Goal: Task Accomplishment & Management: Use online tool/utility

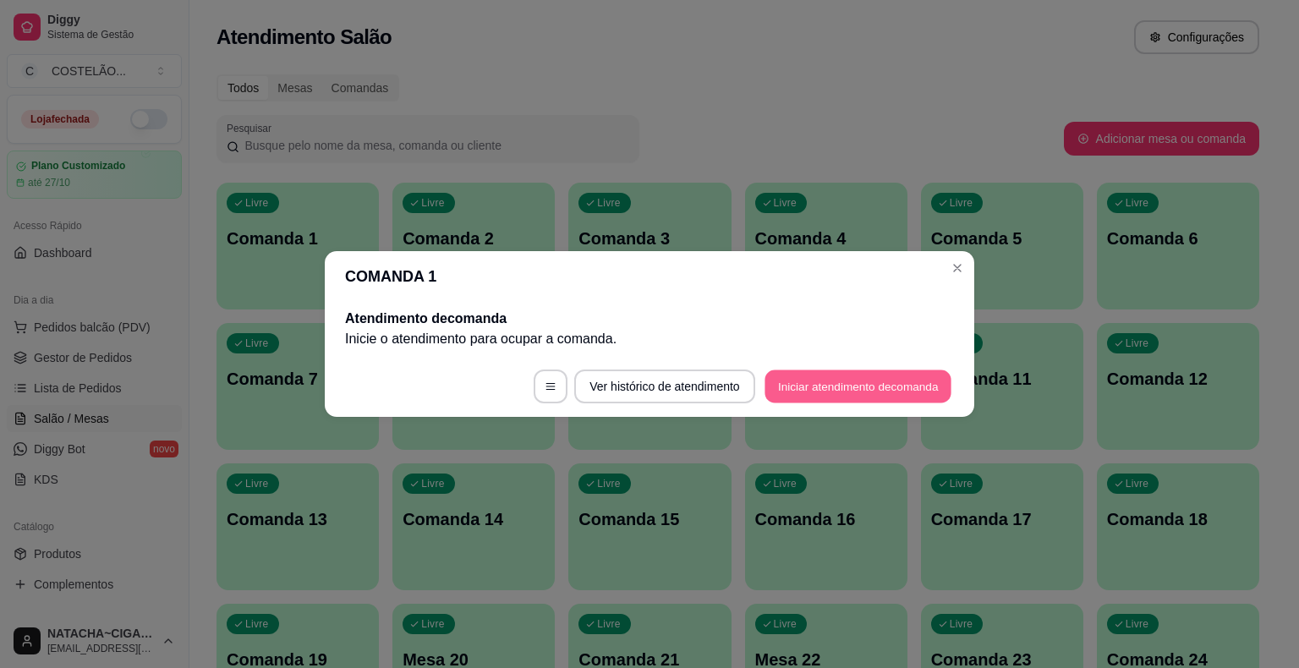
click at [813, 380] on button "Iniciar atendimento de comanda" at bounding box center [857, 386] width 187 height 33
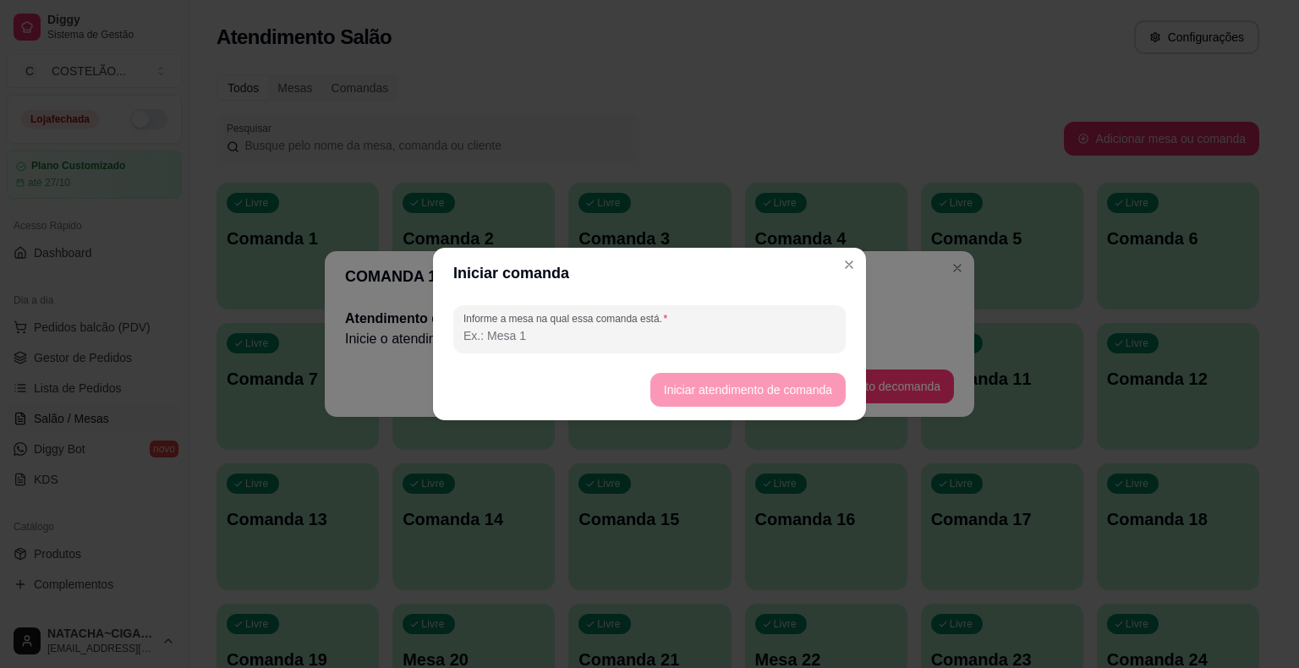
click at [635, 328] on input "Informe a mesa na qual essa comanda está." at bounding box center [649, 335] width 372 height 17
type input "h"
click at [731, 382] on button "Iniciar atendimento de comanda" at bounding box center [747, 390] width 189 height 33
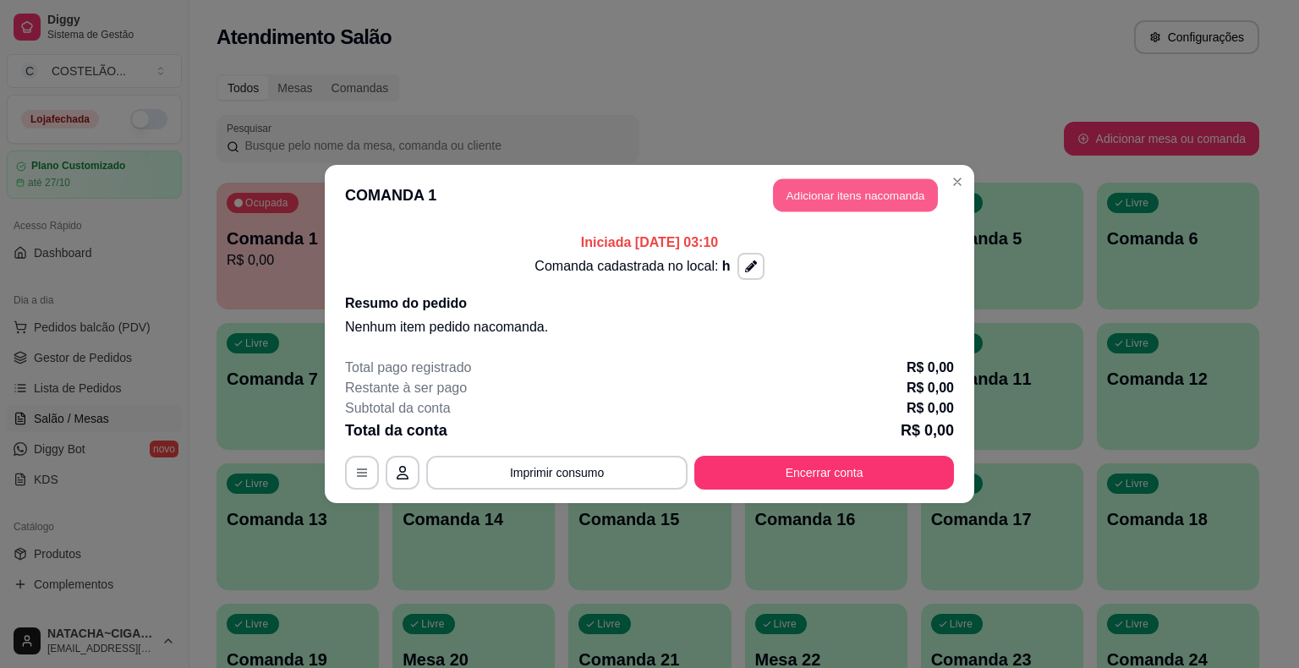
click at [818, 201] on button "Adicionar itens na comanda" at bounding box center [855, 195] width 165 height 33
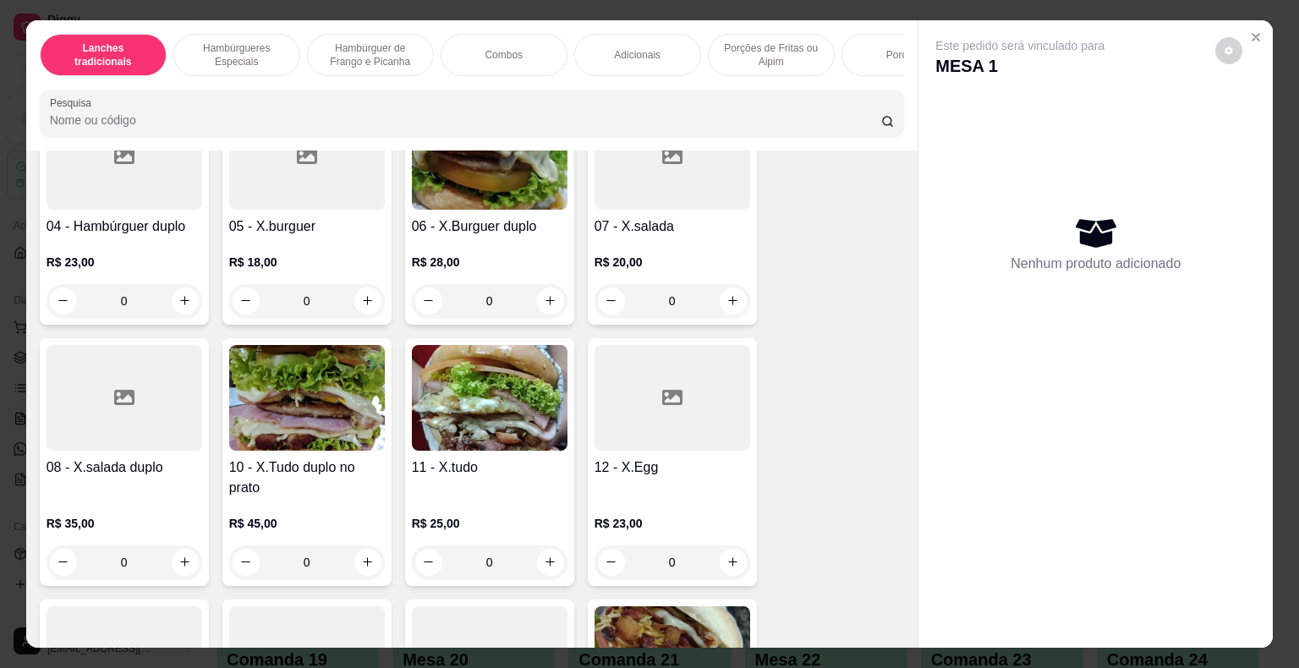
scroll to position [402, 0]
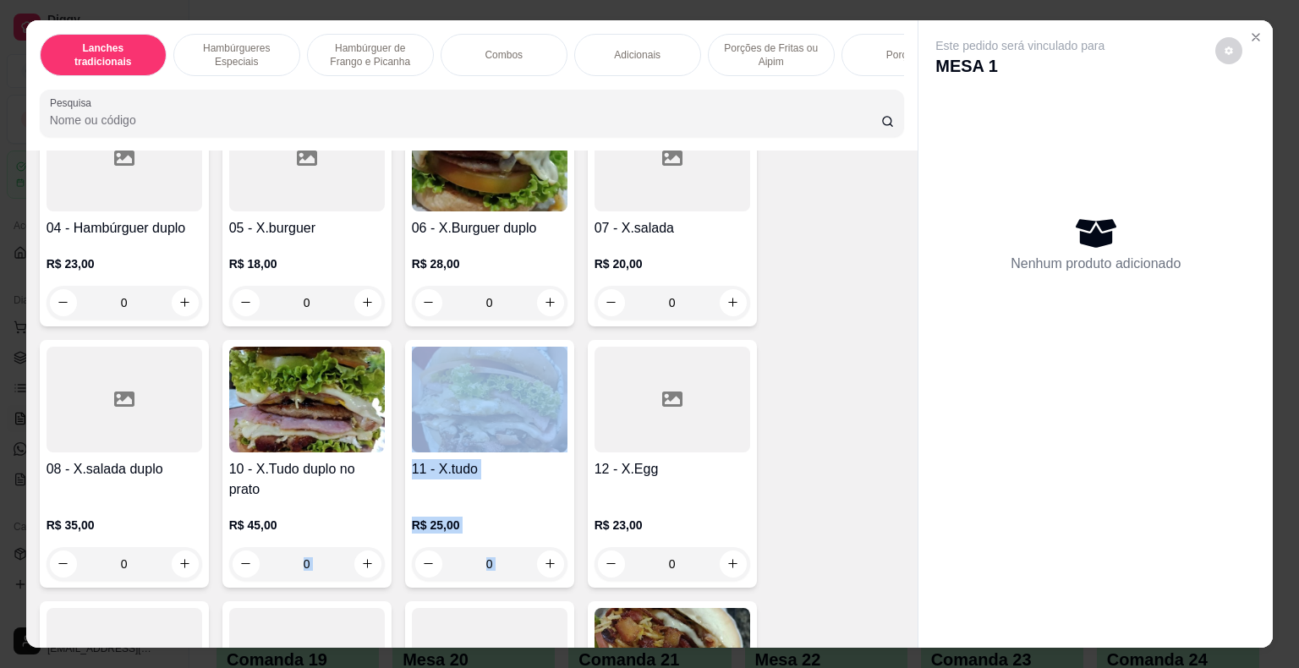
drag, startPoint x: 358, startPoint y: 545, endPoint x: 907, endPoint y: 414, distance: 564.8
click at [907, 414] on div "Item avulso Lanches tradicionais 00 - Misto R$ 14,00 0 01 - Misto C/ovo R$ 16,0…" at bounding box center [472, 400] width 892 height 498
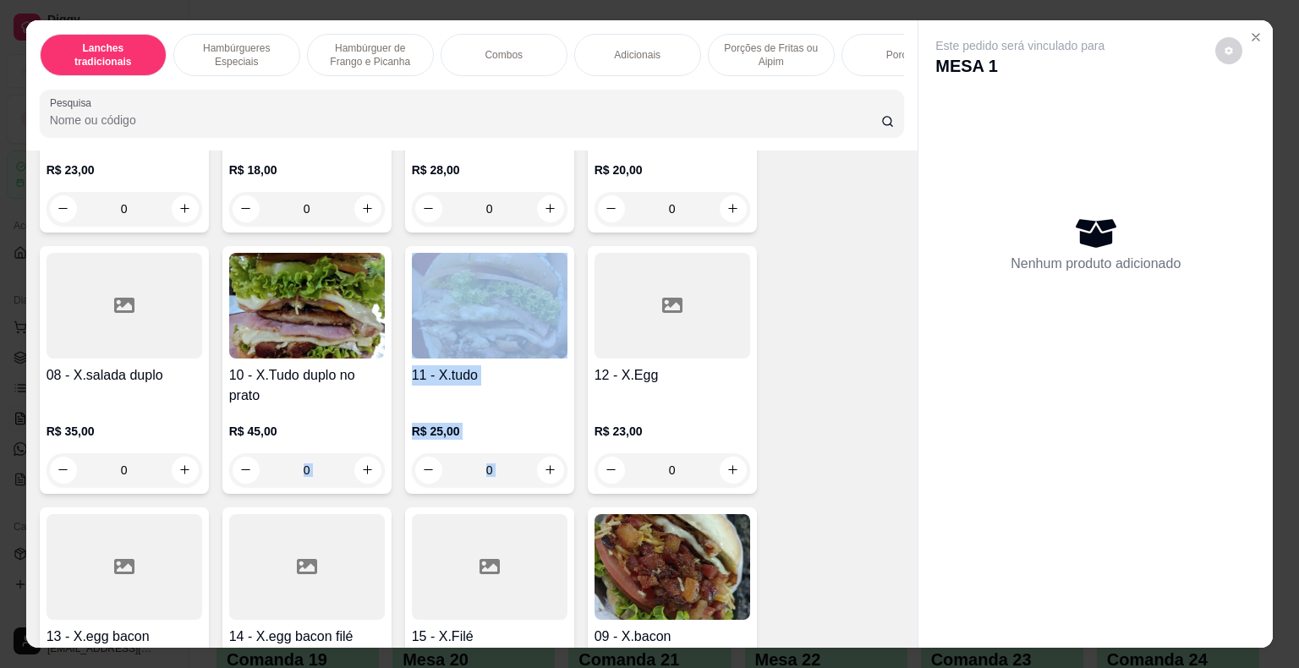
scroll to position [497, 0]
click at [818, 306] on div "00 - Misto R$ 14,00 0 01 - Misto C/ovo R$ 16,00 0 02 - Misto egg bacon R$ 18,00…" at bounding box center [472, 369] width 865 height 1212
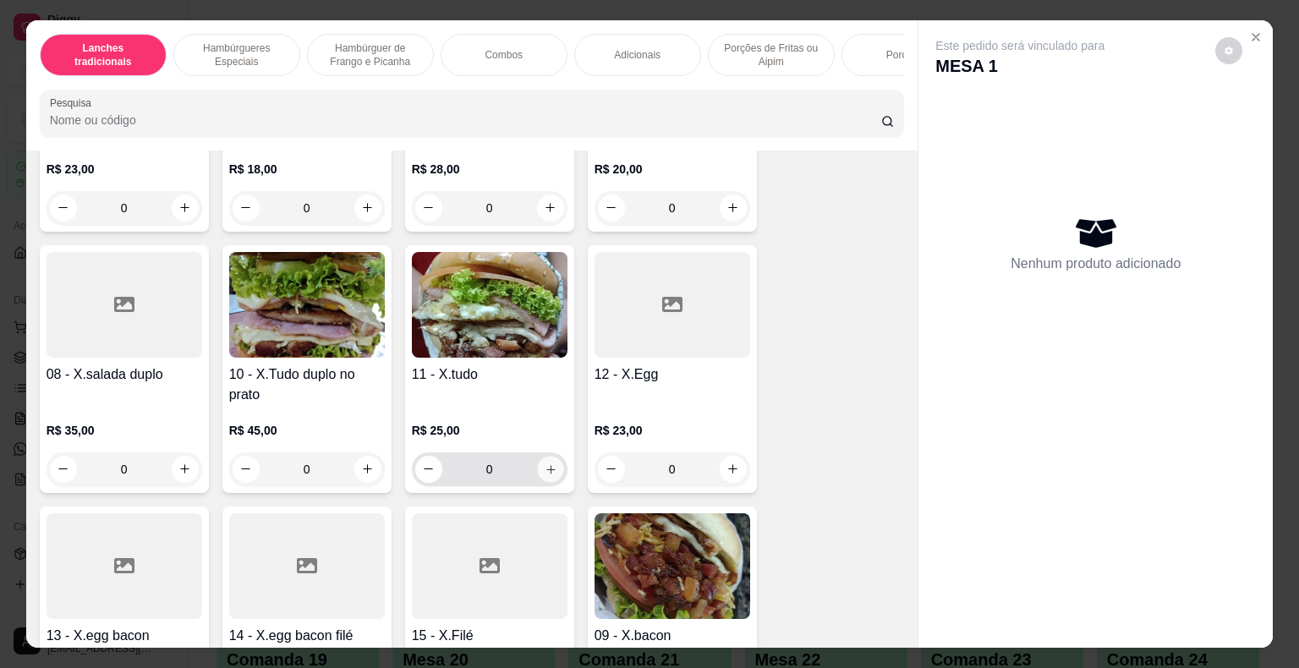
click at [544, 475] on icon "increase-product-quantity" at bounding box center [550, 468] width 13 height 13
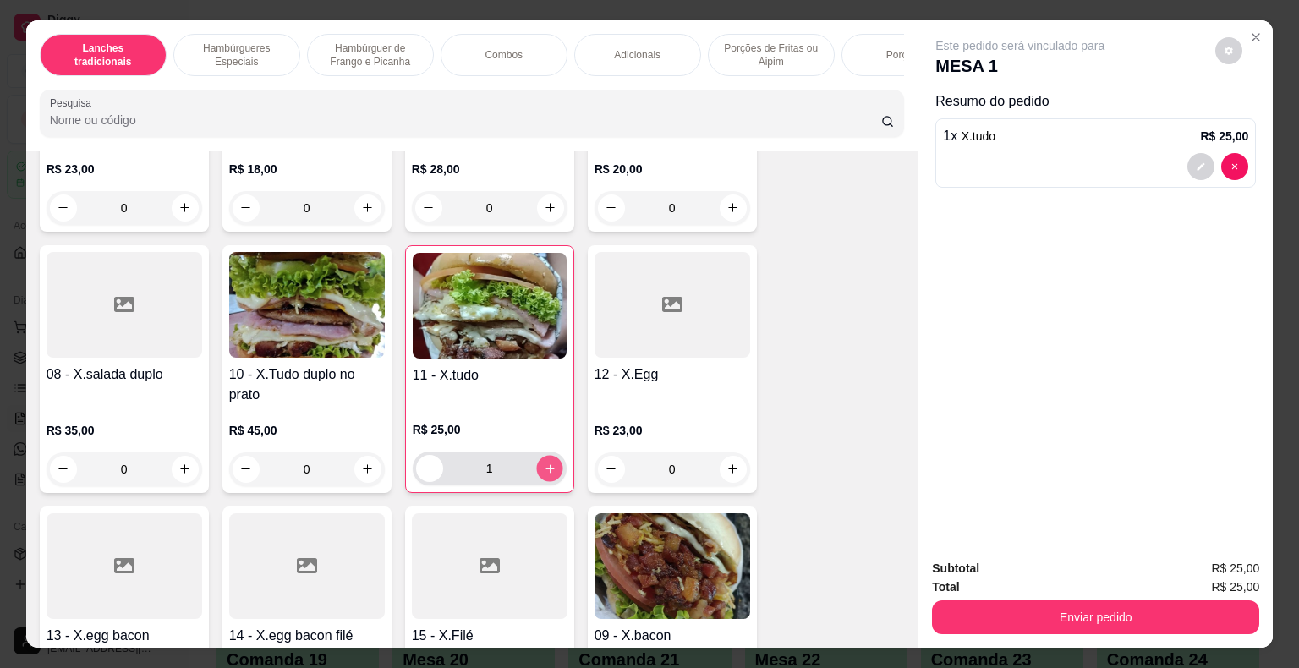
click at [543, 474] on icon "increase-product-quantity" at bounding box center [549, 468] width 13 height 13
type input "2"
click at [1188, 160] on button "decrease-product-quantity" at bounding box center [1201, 166] width 26 height 26
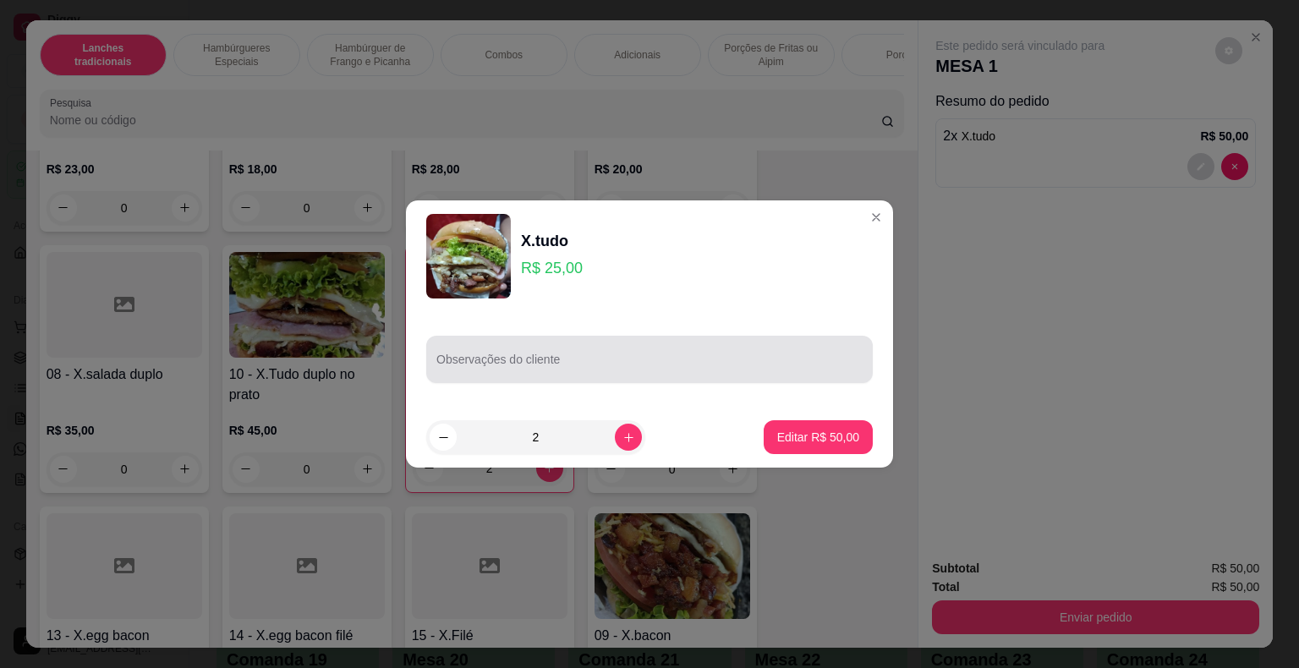
click at [687, 375] on div at bounding box center [649, 359] width 426 height 34
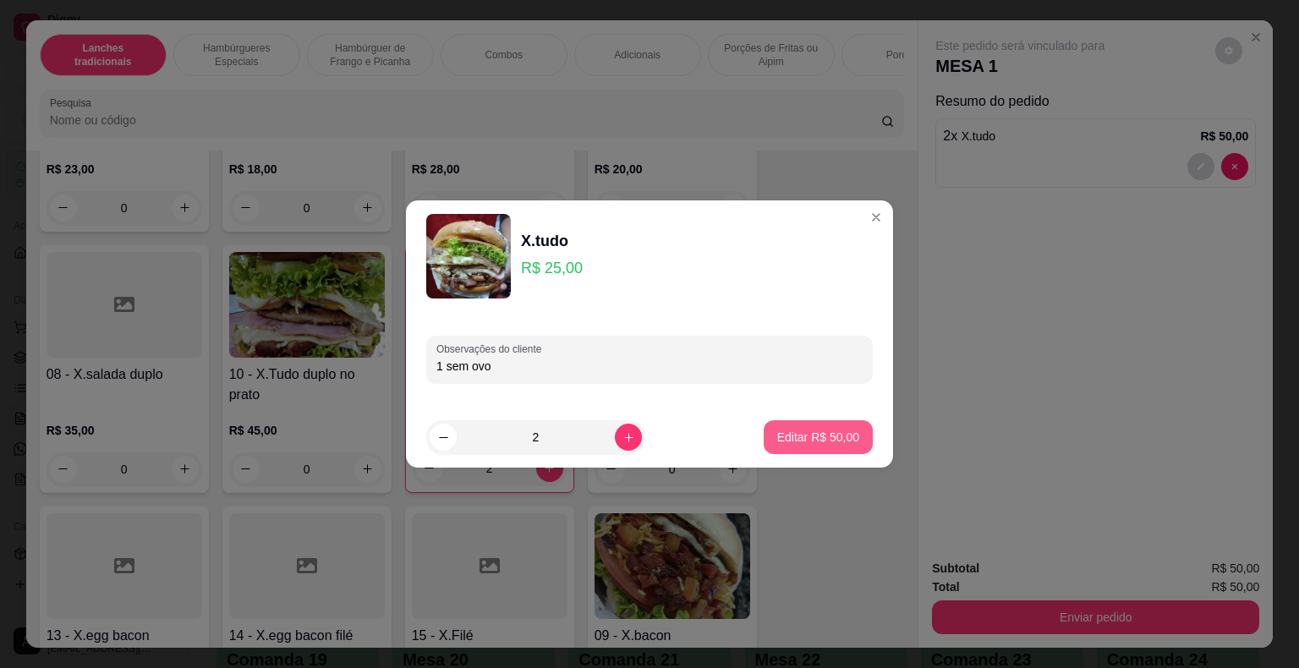
type input "1 sem ovo"
click at [819, 435] on p "Editar R$ 50,00" at bounding box center [817, 437] width 79 height 16
type input "0"
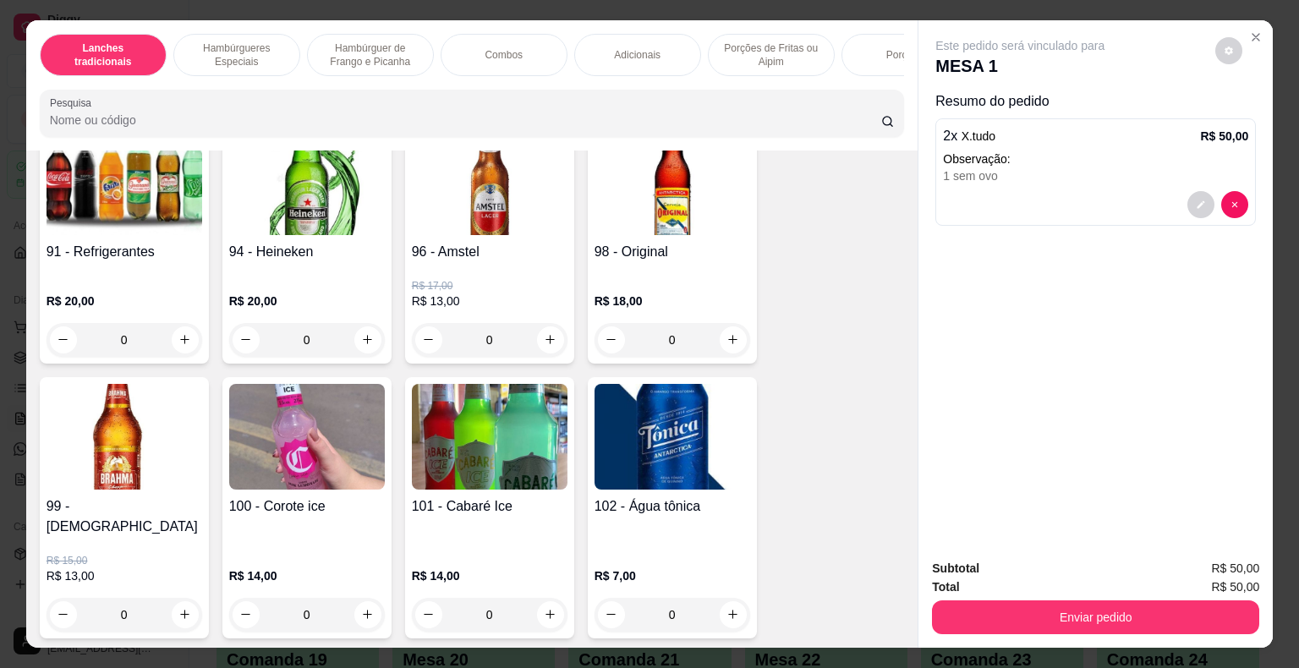
scroll to position [9463, 0]
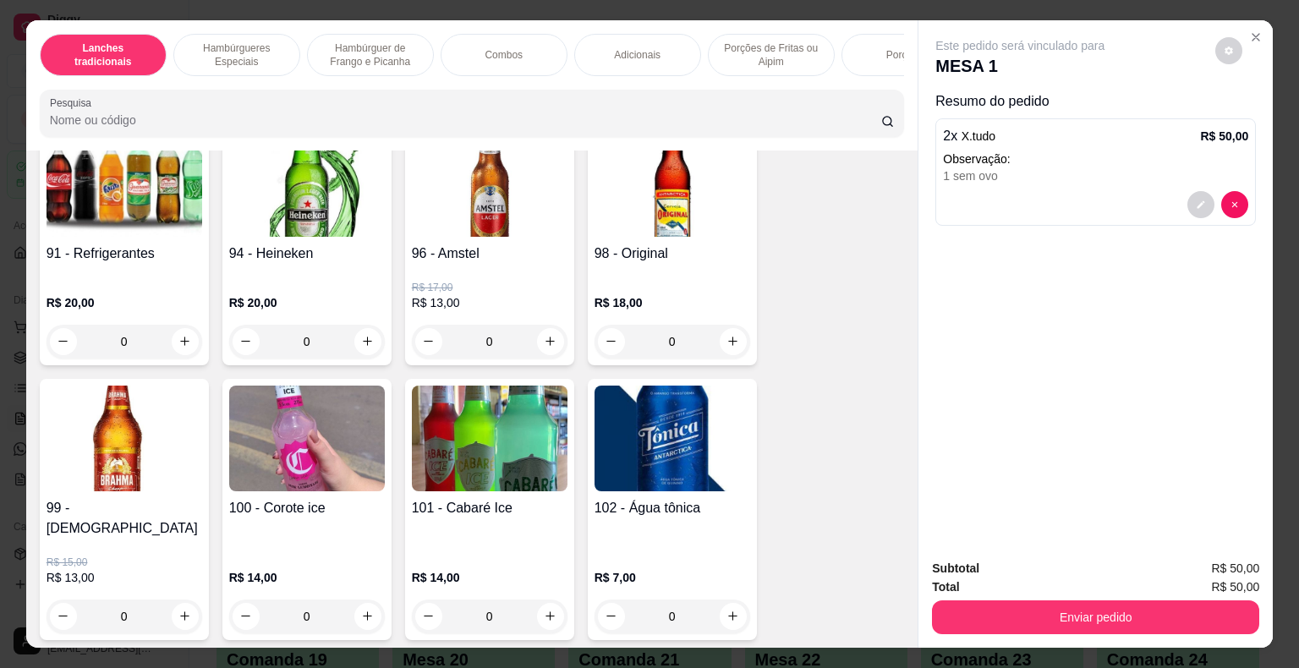
click at [124, 244] on div "91 - Refrigerantes" at bounding box center [125, 261] width 156 height 34
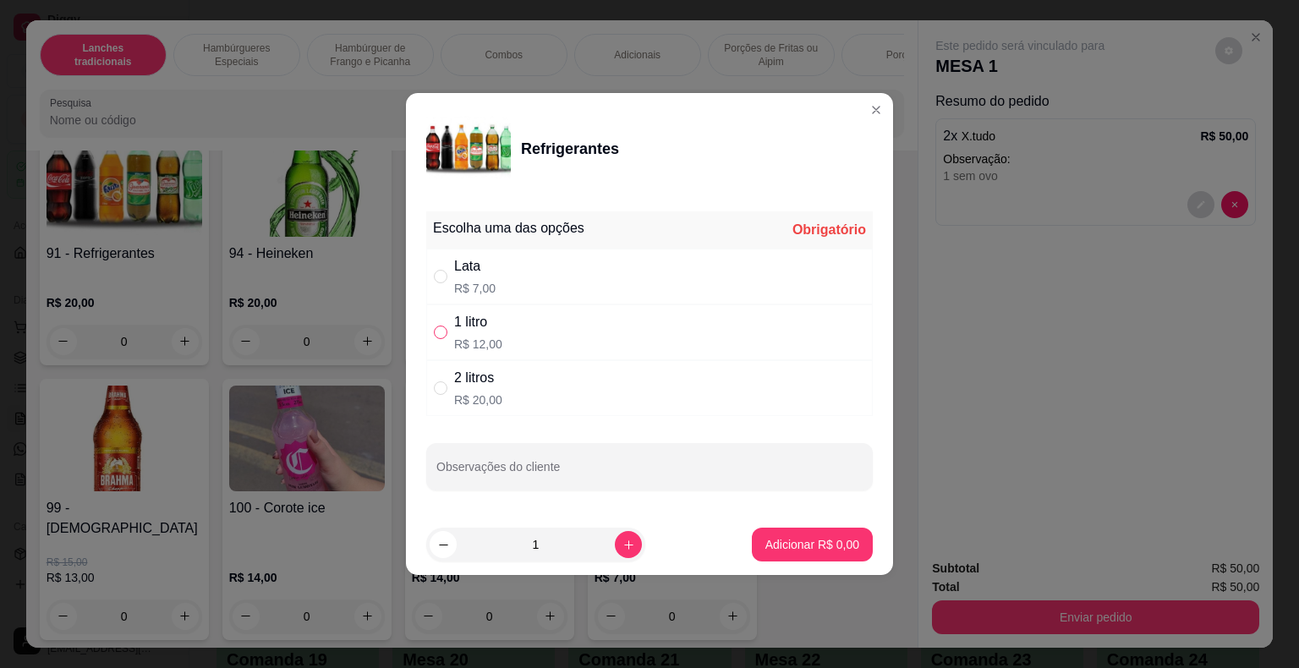
click at [440, 329] on input "" at bounding box center [441, 333] width 14 height 14
radio input "true"
click at [794, 562] on footer "1 Adicionar R$ 12,00" at bounding box center [649, 544] width 487 height 61
click at [795, 546] on p "Adicionar R$ 12,00" at bounding box center [809, 544] width 98 height 16
type input "1"
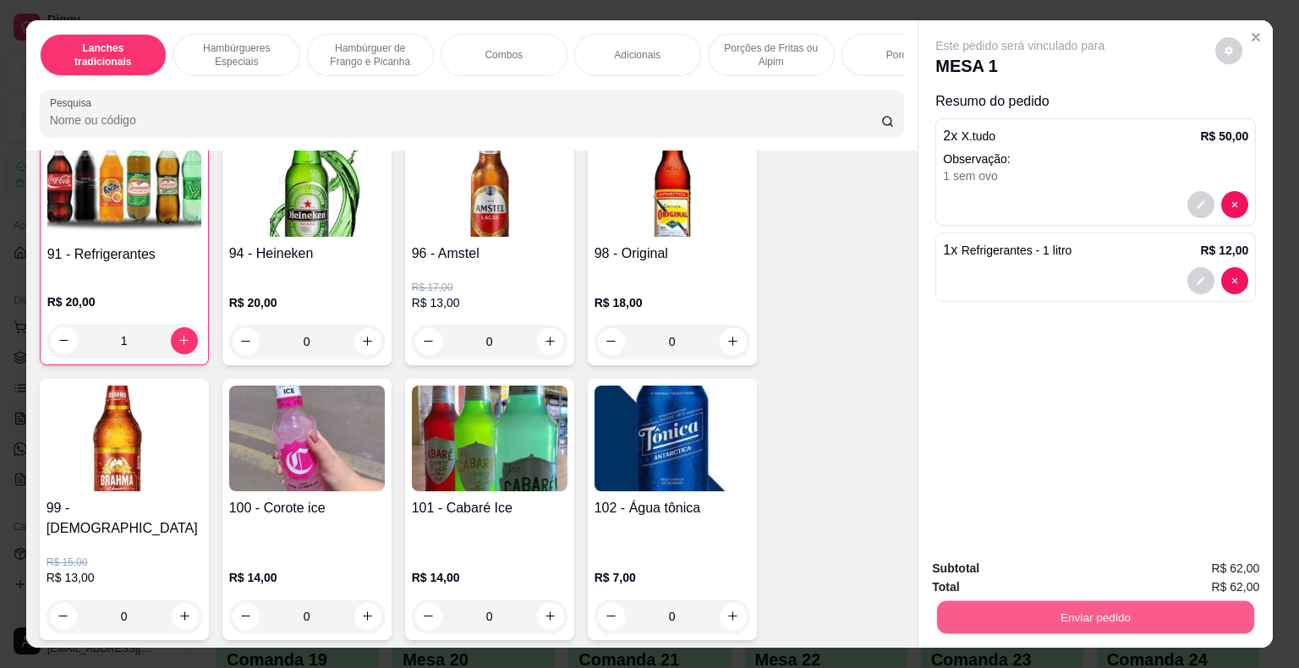
click at [1082, 608] on button "Enviar pedido" at bounding box center [1095, 617] width 317 height 33
click at [1207, 562] on button "Enviar pedido" at bounding box center [1215, 569] width 93 height 31
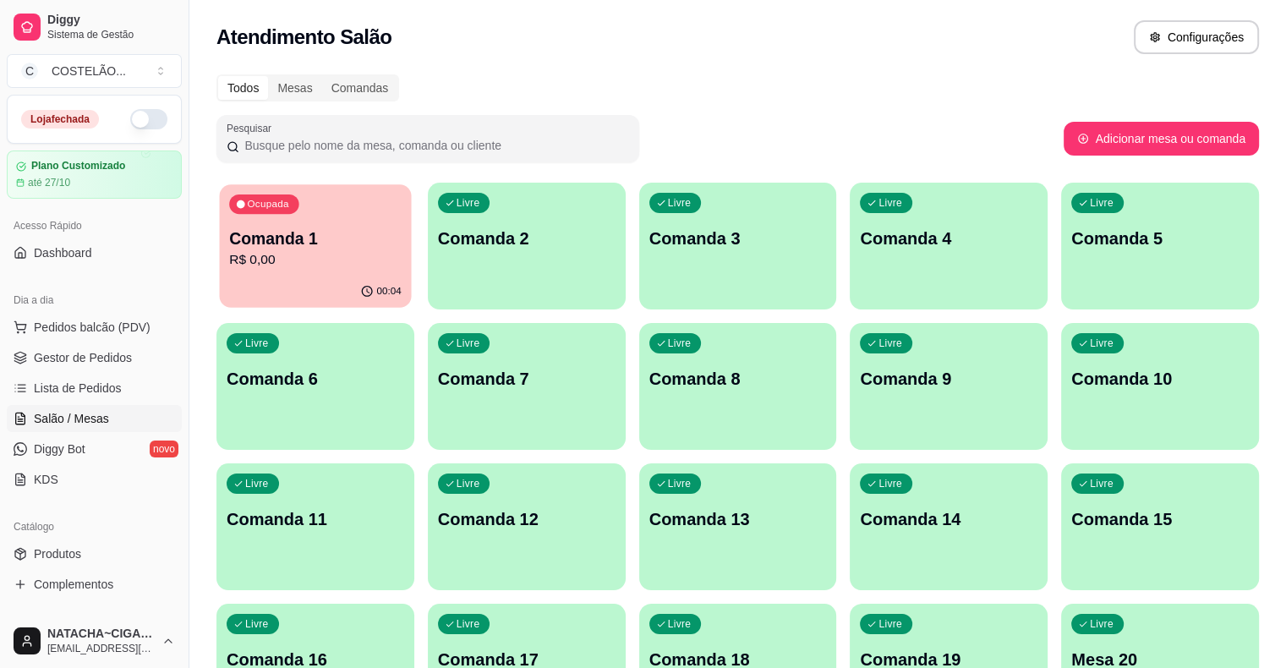
click at [315, 265] on p "R$ 0,00" at bounding box center [315, 259] width 172 height 19
click at [923, 100] on div "Todos Mesas Comandas" at bounding box center [737, 87] width 1043 height 27
click at [313, 244] on p "Comanda 1" at bounding box center [316, 239] width 178 height 24
click at [263, 253] on p "R$ 62,00" at bounding box center [315, 259] width 172 height 19
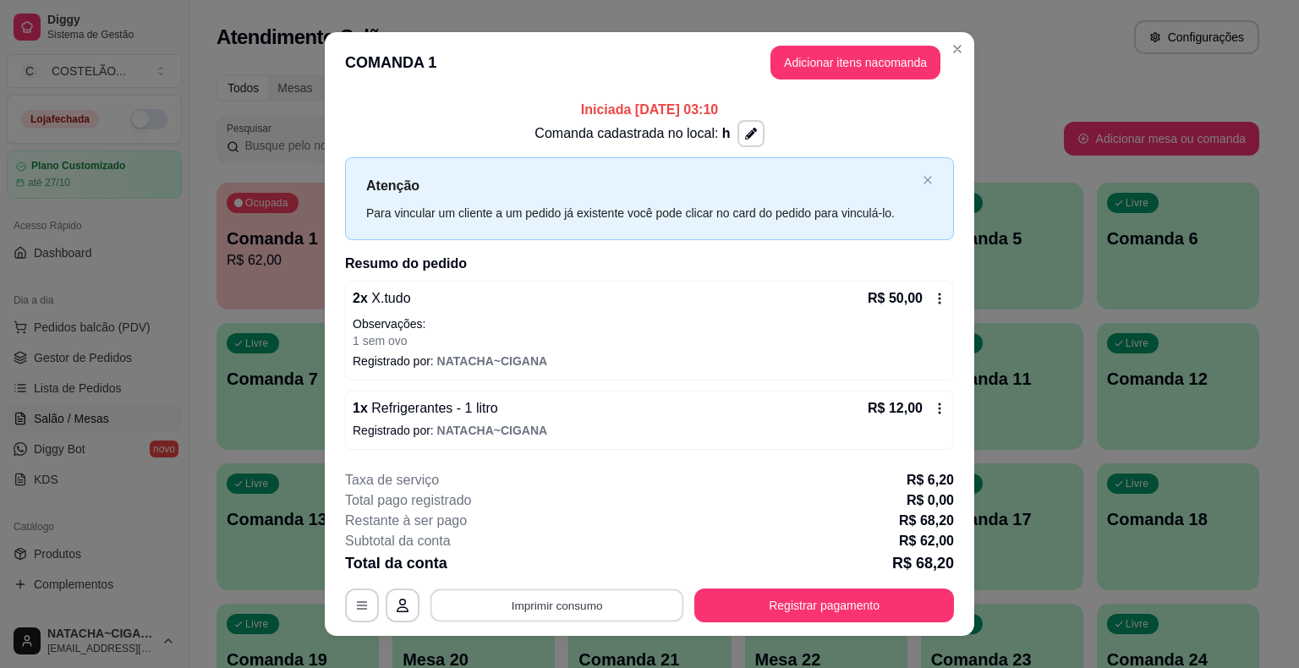
click at [536, 603] on button "Imprimir consumo" at bounding box center [557, 604] width 254 height 33
click at [543, 563] on button "cozinha" at bounding box center [555, 565] width 118 height 26
click at [566, 606] on button "Imprimir consumo" at bounding box center [557, 604] width 254 height 33
click at [545, 564] on button "cozinha" at bounding box center [555, 565] width 118 height 26
click at [561, 600] on button "Imprimir consumo" at bounding box center [557, 604] width 254 height 33
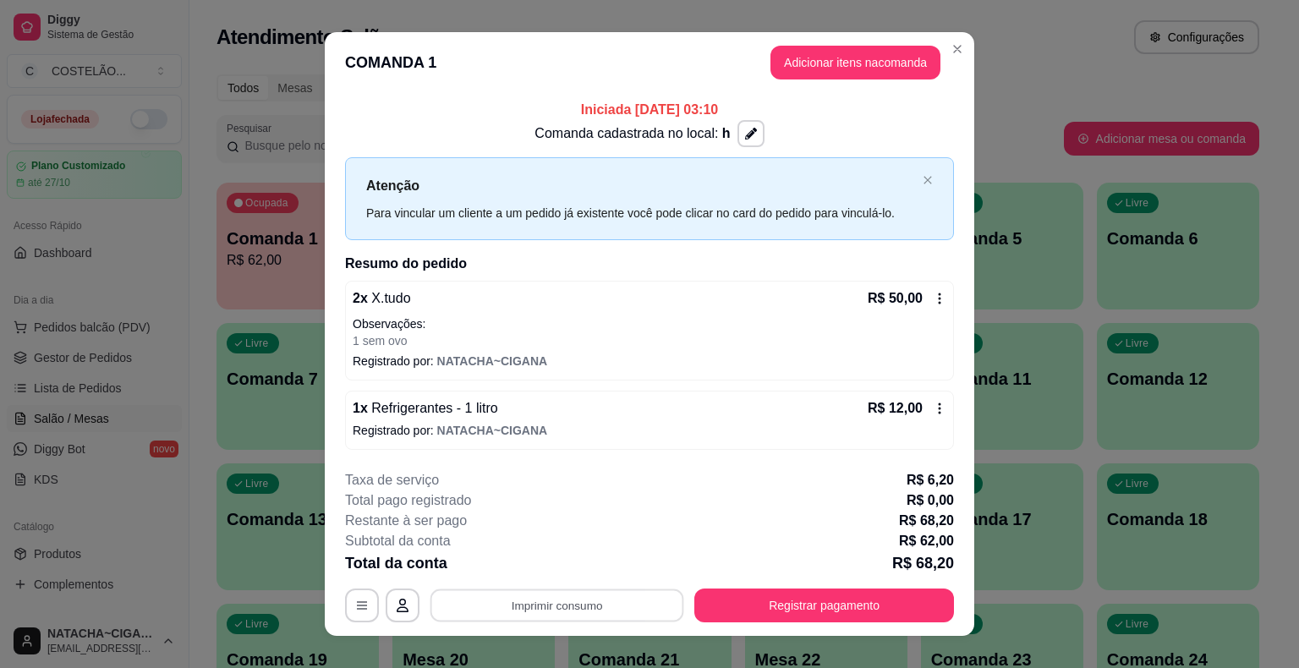
click at [999, 115] on div "**********" at bounding box center [649, 334] width 1299 height 668
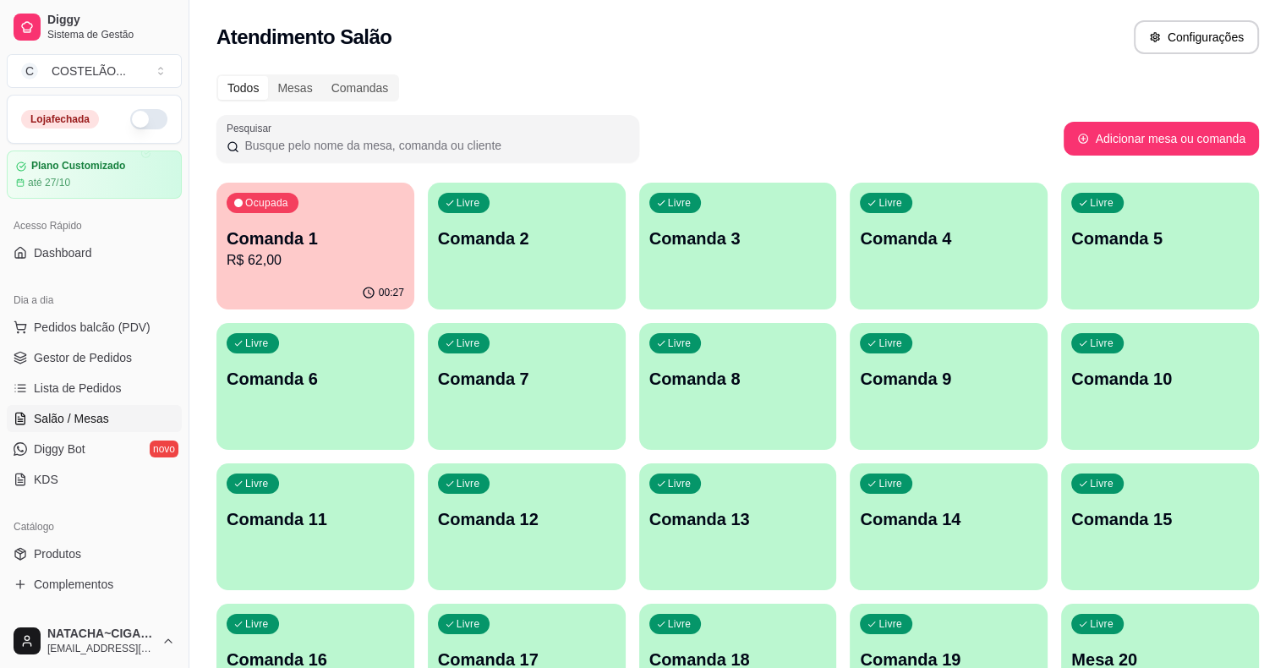
click at [290, 269] on p "R$ 62,00" at bounding box center [316, 260] width 178 height 20
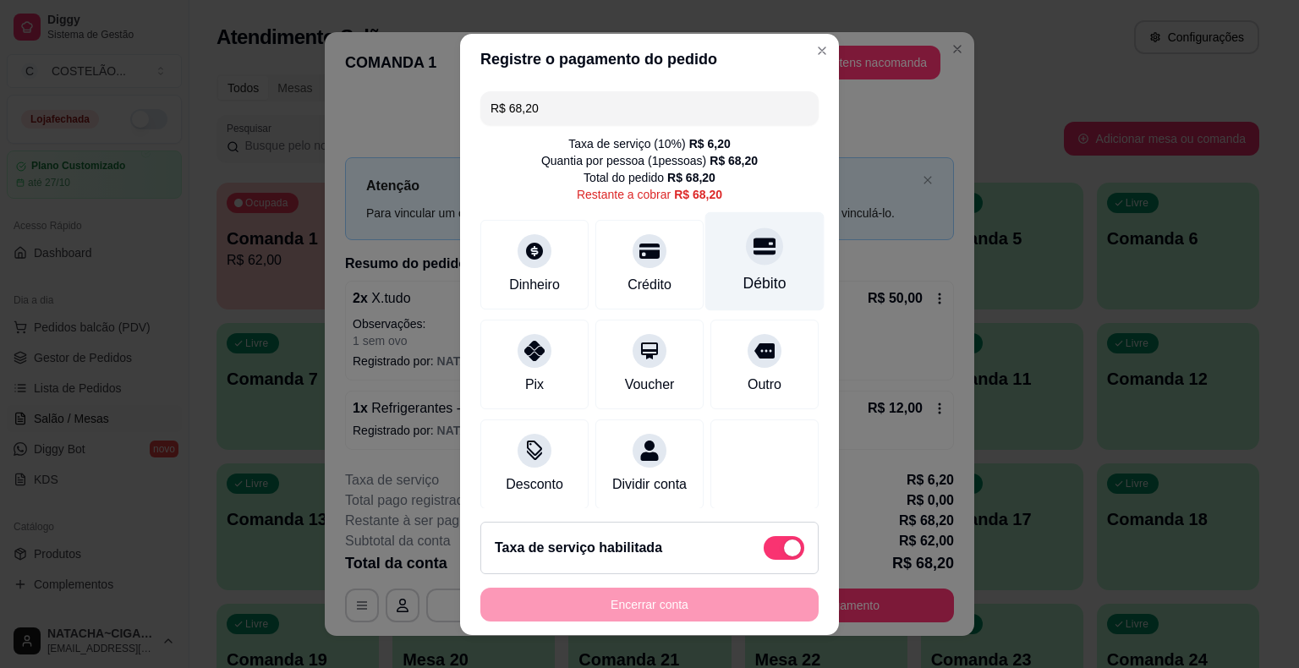
click at [753, 247] on icon at bounding box center [764, 246] width 22 height 17
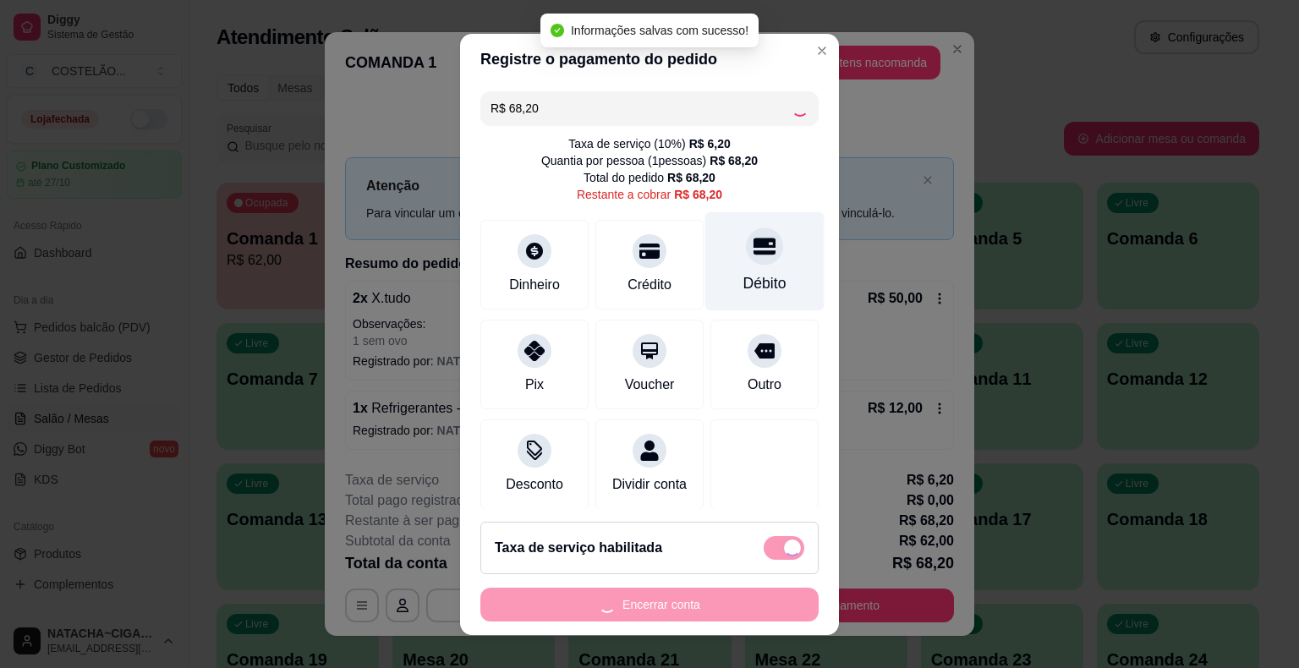
type input "R$ 0,00"
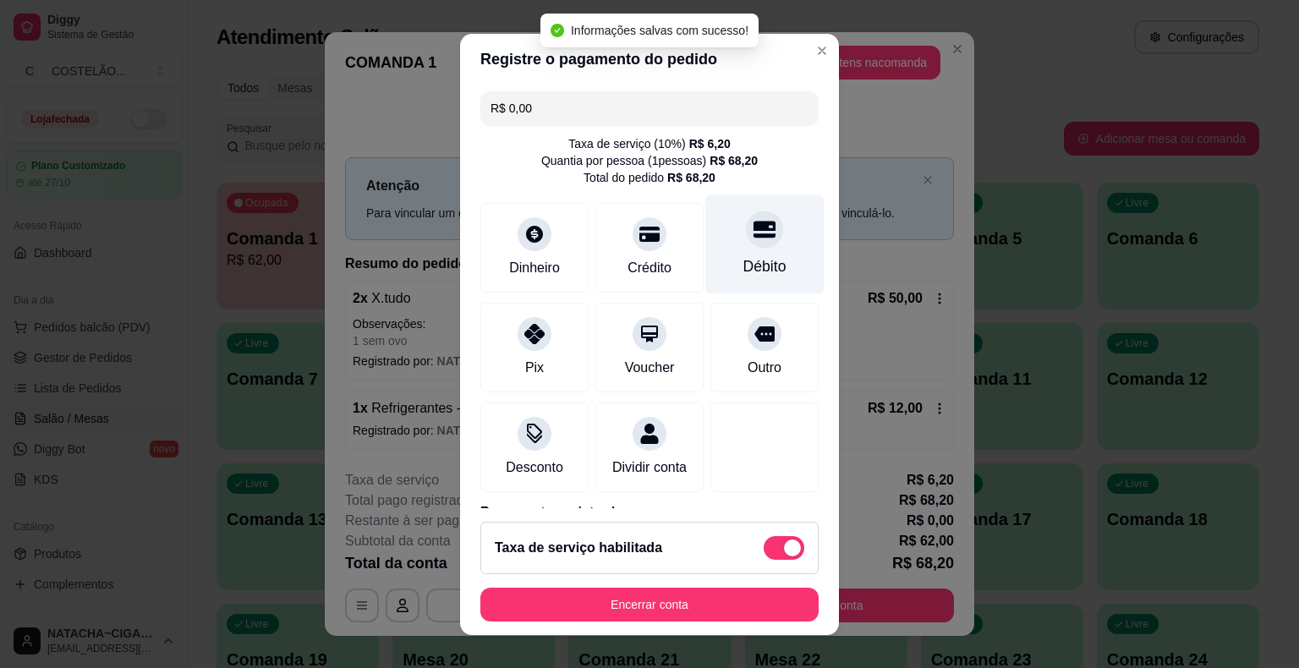
click at [654, 608] on button "Encerrar conta" at bounding box center [649, 605] width 338 height 34
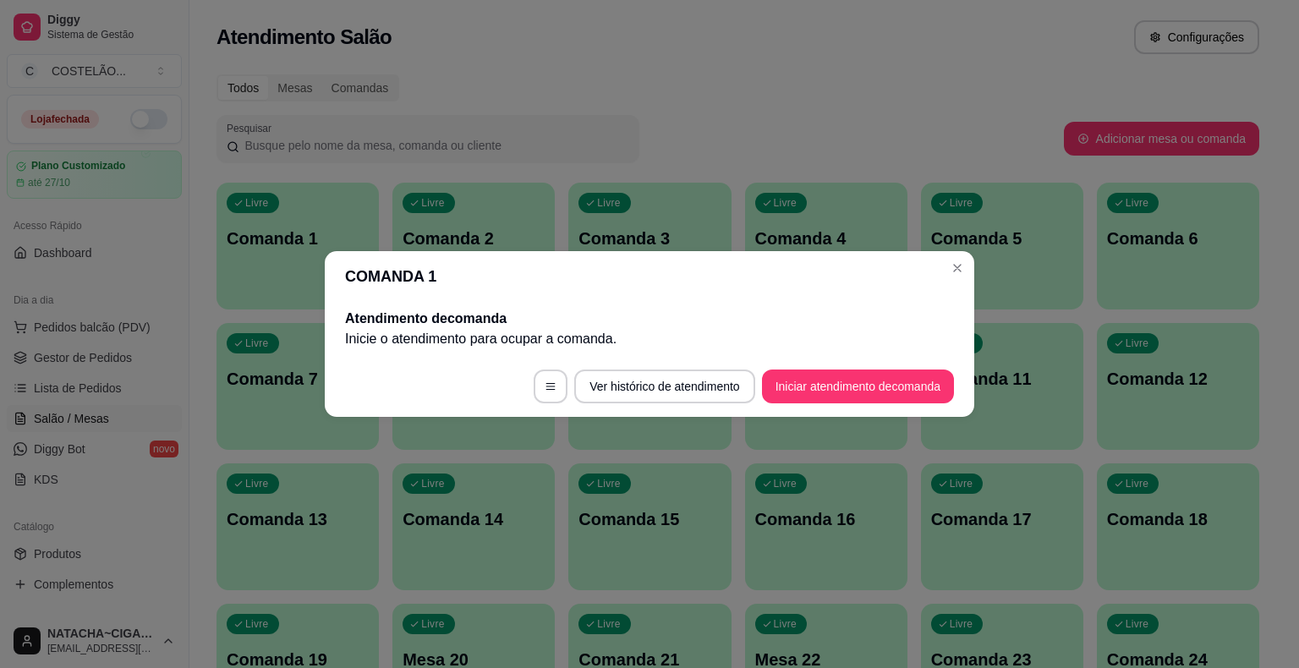
click at [960, 271] on div "Livre Comanda 5" at bounding box center [1002, 236] width 162 height 107
